Goal: Task Accomplishment & Management: Manage account settings

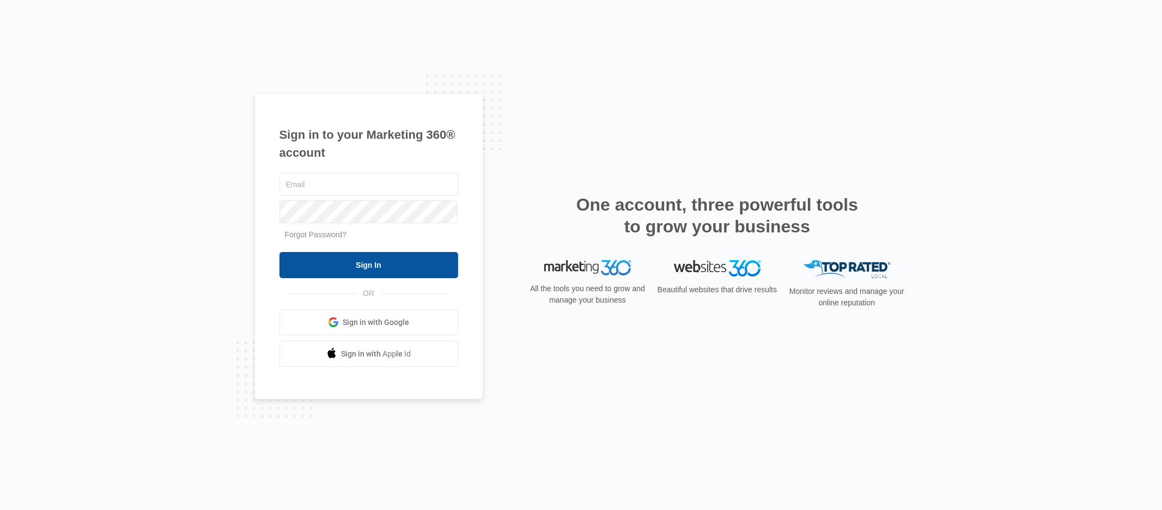
type input "[PERSON_NAME][EMAIL_ADDRESS][DOMAIN_NAME]"
click at [368, 262] on input "Sign In" at bounding box center [368, 265] width 179 height 26
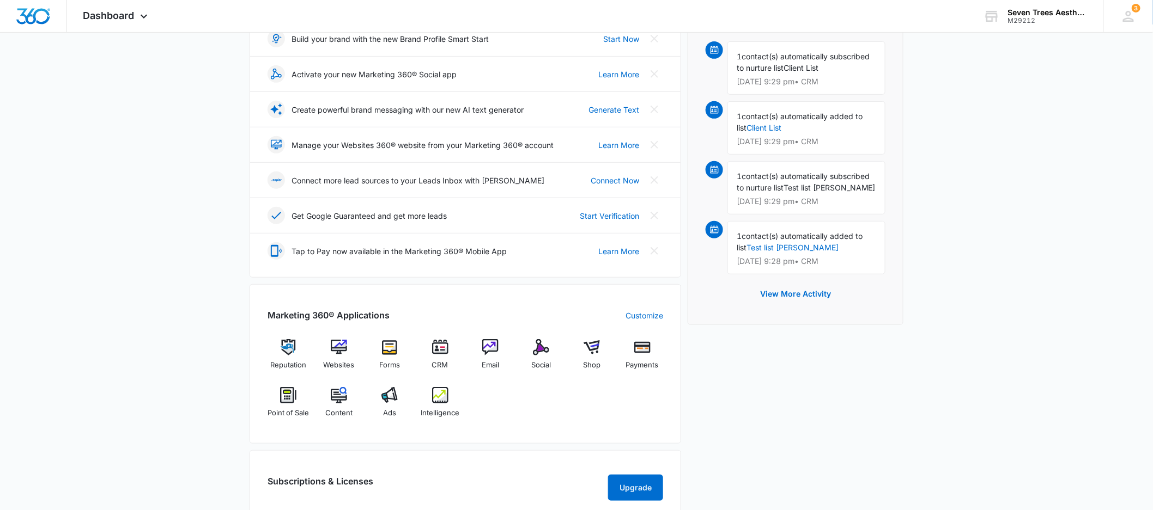
scroll to position [307, 0]
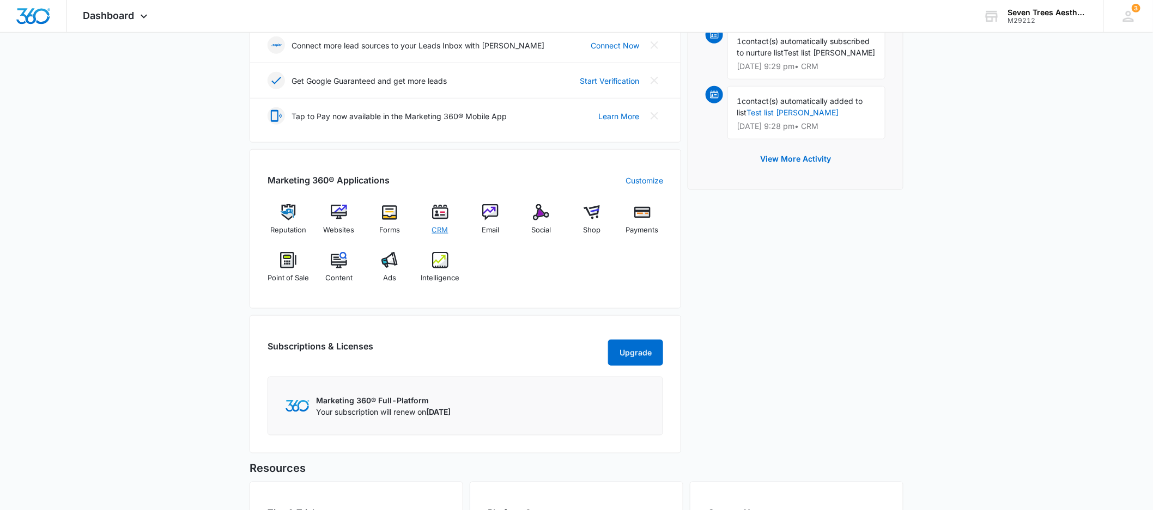
click at [439, 221] on img at bounding box center [440, 212] width 16 height 16
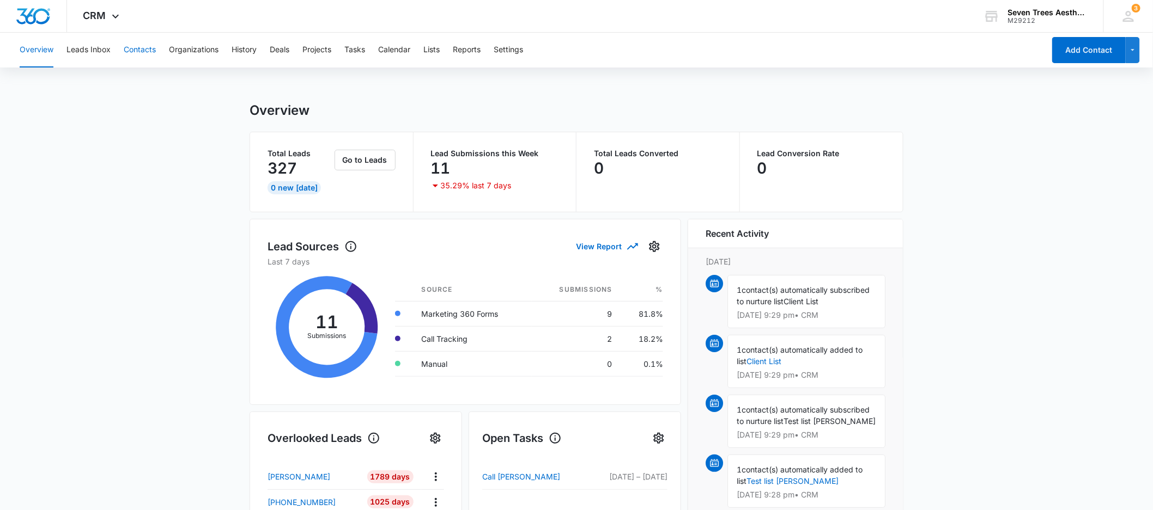
click at [154, 49] on button "Contacts" at bounding box center [140, 50] width 32 height 35
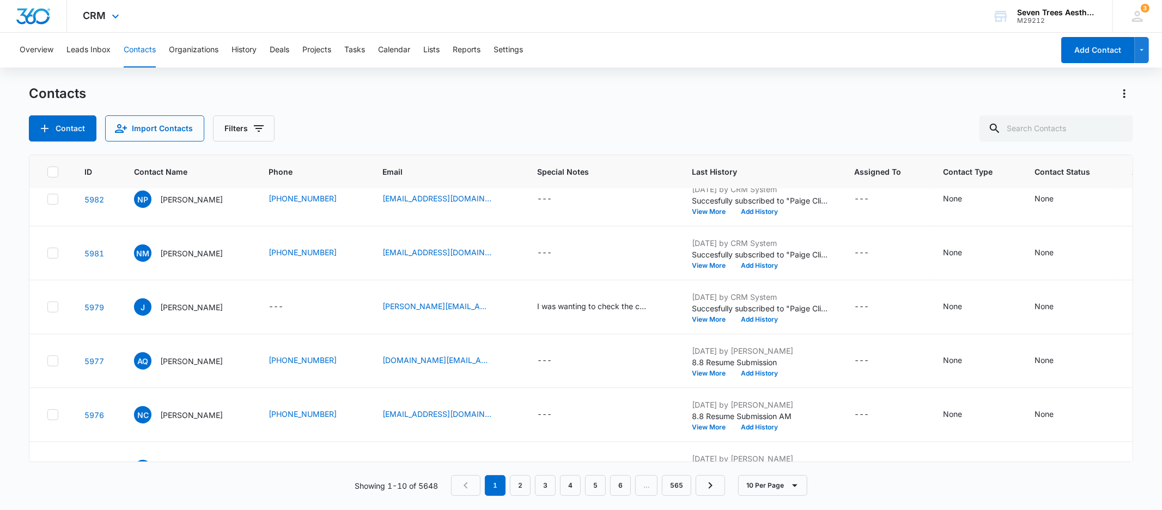
scroll to position [125, 0]
